Goal: Information Seeking & Learning: Compare options

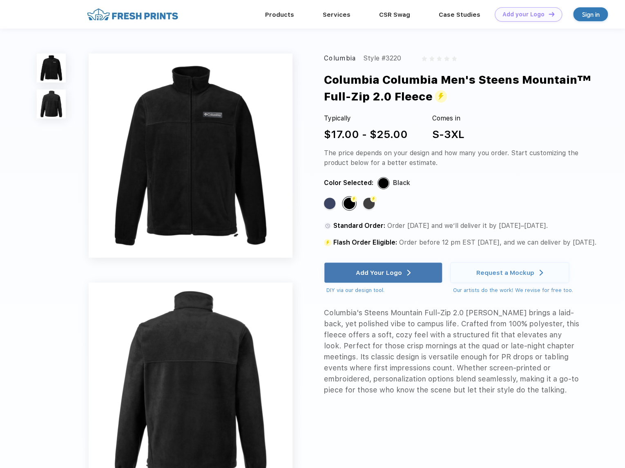
click at [47, 103] on img at bounding box center [51, 104] width 29 height 29
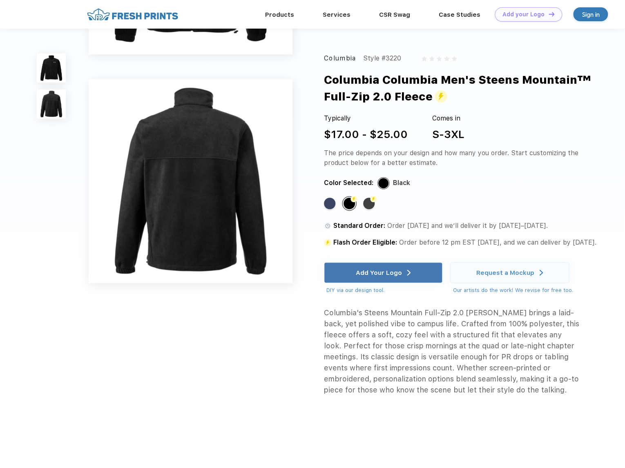
scroll to position [198, 0]
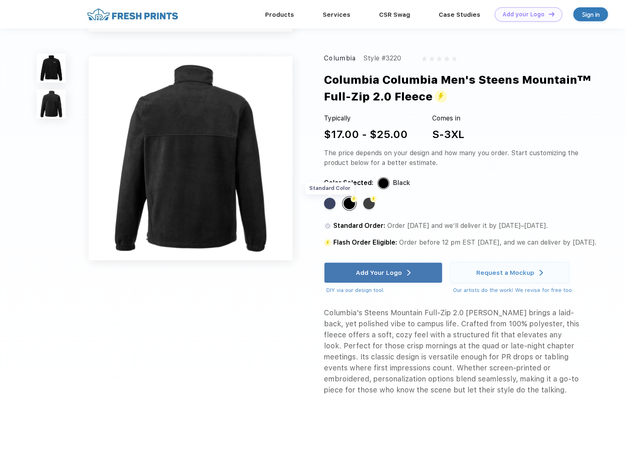
click at [333, 206] on div "Standard Color" at bounding box center [329, 203] width 11 height 11
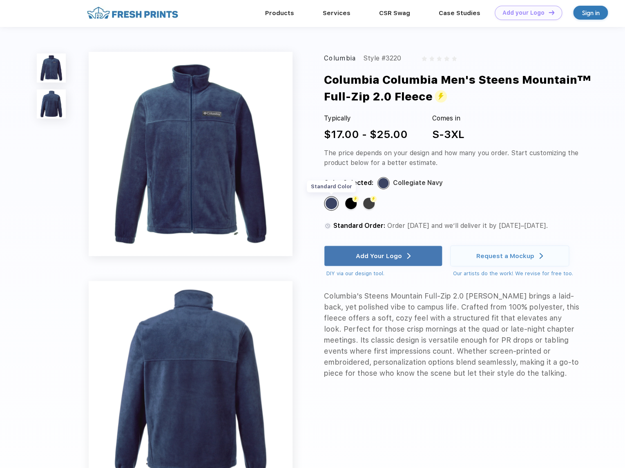
scroll to position [0, 0]
